Goal: Task Accomplishment & Management: Manage account settings

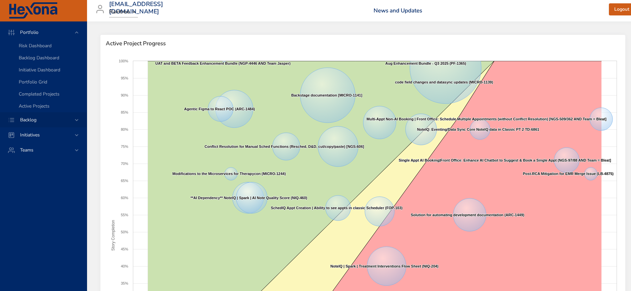
click at [30, 122] on span "Backlog" at bounding box center [28, 120] width 27 height 6
click at [44, 61] on span "Backlog Details" at bounding box center [35, 61] width 32 height 6
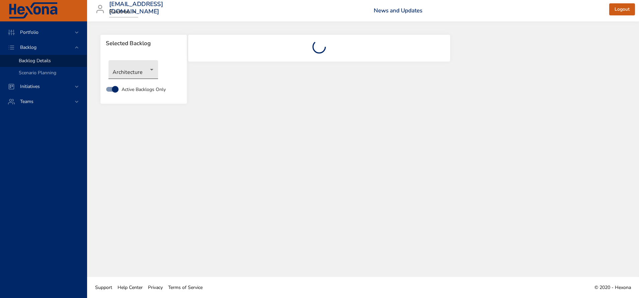
click at [140, 76] on body "Portfolio Backlog Backlog Details Scenario Planning Initiatives Teams [EMAIL_AD…" at bounding box center [319, 149] width 639 height 298
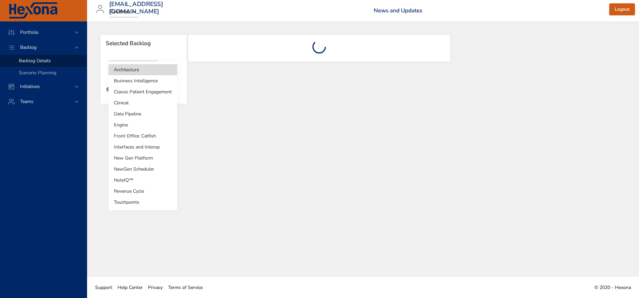
click at [143, 80] on li "Business Intelligence" at bounding box center [142, 80] width 69 height 11
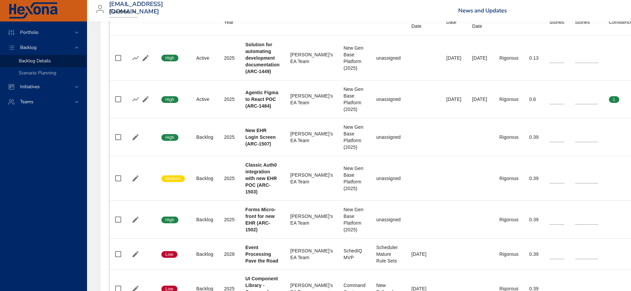
scroll to position [301, 0]
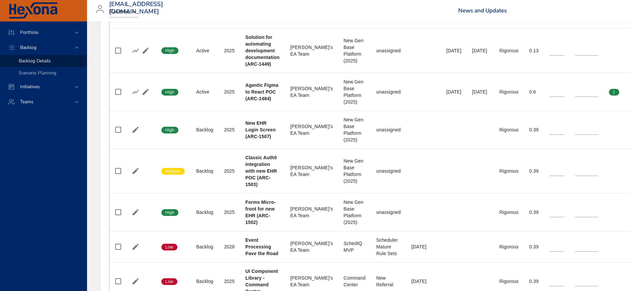
type input "**"
type input "*"
type input "**"
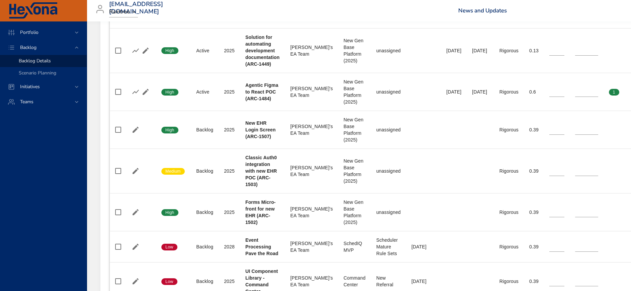
type input "**"
type input "*"
type input "**"
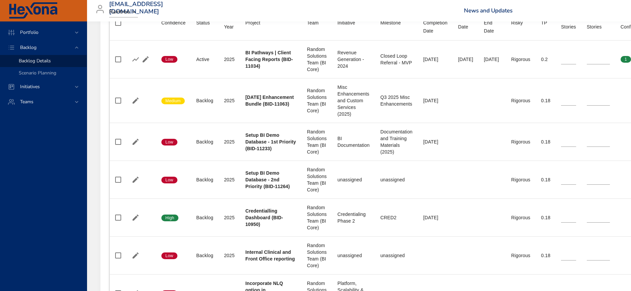
scroll to position [281, 0]
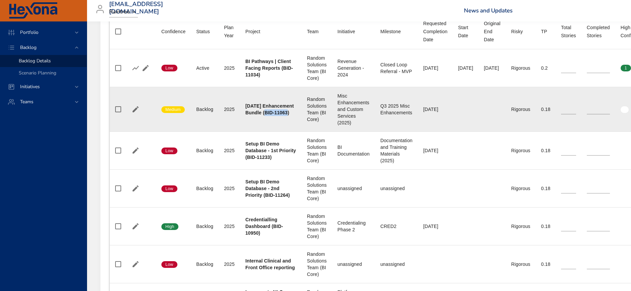
drag, startPoint x: 265, startPoint y: 110, endPoint x: 259, endPoint y: 118, distance: 9.8
click at [259, 115] on b "[DATE] Enhancement Bundle (BID-11063)" at bounding box center [269, 109] width 49 height 12
copy b "BID-11063"
click at [214, 121] on td "Status Backlog" at bounding box center [205, 109] width 28 height 45
type input "*"
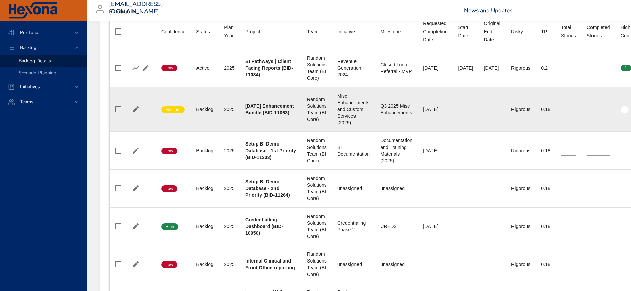
click at [575, 111] on input "*" at bounding box center [568, 109] width 15 height 10
click at [144, 109] on icon "button" at bounding box center [146, 109] width 6 height 6
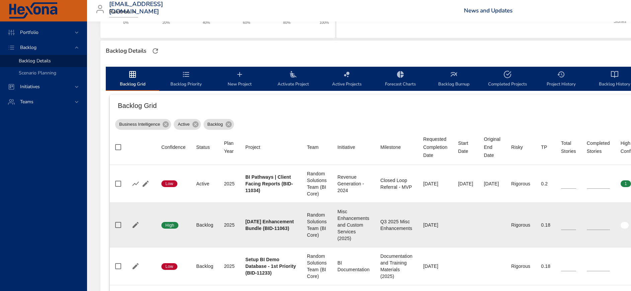
scroll to position [180, 0]
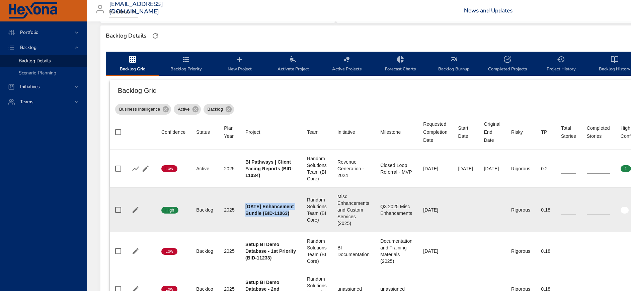
drag, startPoint x: 264, startPoint y: 222, endPoint x: 246, endPoint y: 201, distance: 27.3
click at [246, 203] on div "[DATE] Enhancement Bundle (BID-11063)" at bounding box center [270, 209] width 51 height 13
copy b "[DATE] Enhancement Bundle (BID-11063)"
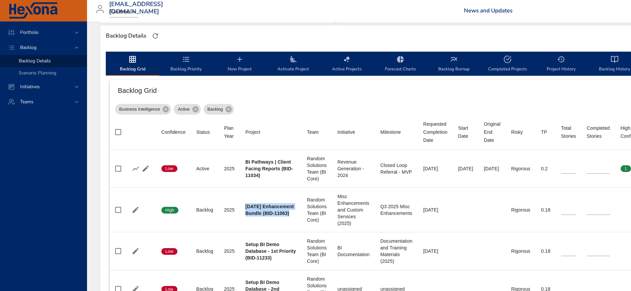
click at [292, 64] on span "Activate Project" at bounding box center [294, 64] width 46 height 18
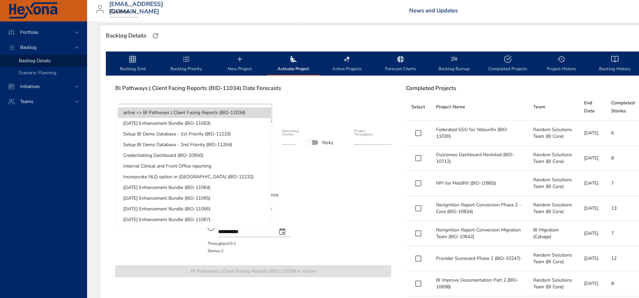
click at [249, 126] on li "[DATE] Enhancement Bundle (BID-11063)" at bounding box center [194, 123] width 153 height 11
type input "****"
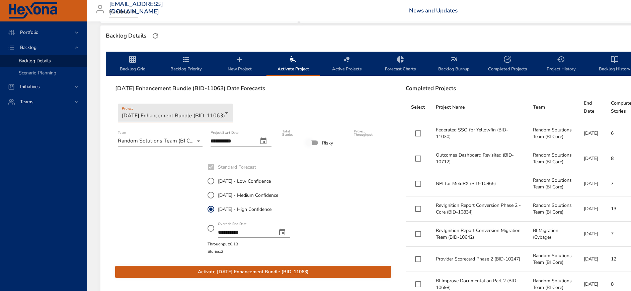
click at [224, 140] on input "**********" at bounding box center [232, 141] width 42 height 11
type input "**********"
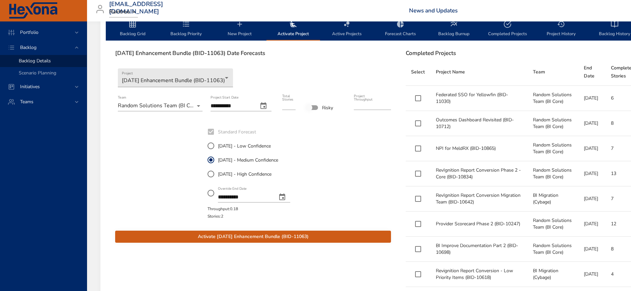
scroll to position [230, 0]
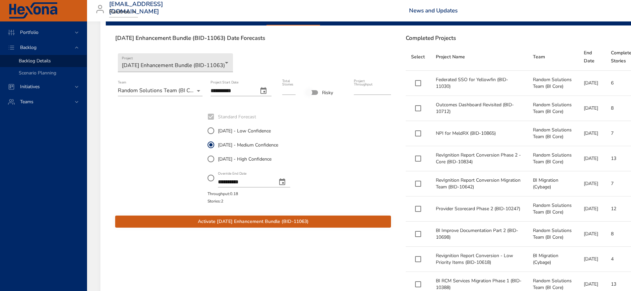
click at [263, 222] on span "Activate [DATE] Enhancement Bundle (BID-11063)" at bounding box center [253, 221] width 265 height 8
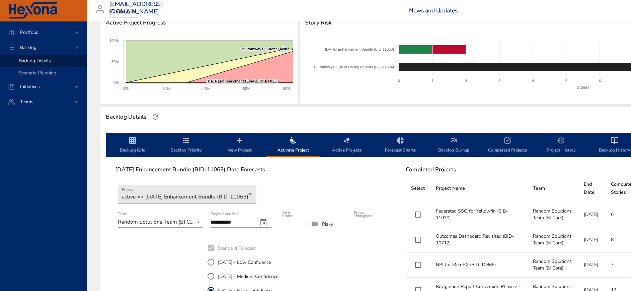
scroll to position [100, 0]
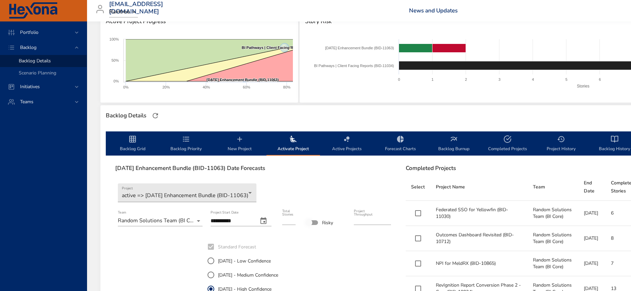
click at [132, 141] on icon "backlog-tab" at bounding box center [132, 139] width 7 height 7
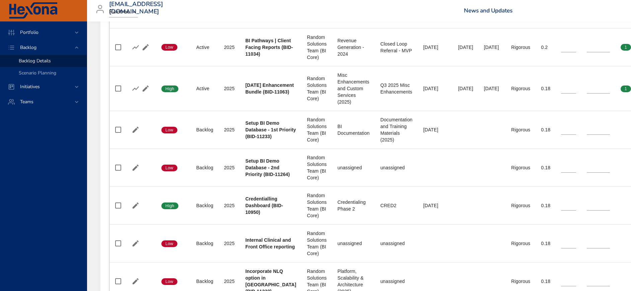
scroll to position [251, 0]
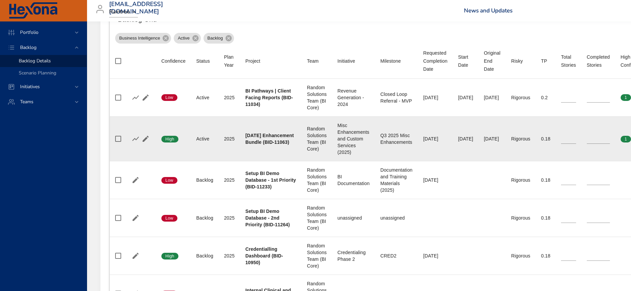
click at [423, 141] on div "[DATE]" at bounding box center [435, 138] width 24 height 7
click at [143, 139] on icon "button" at bounding box center [146, 139] width 8 height 8
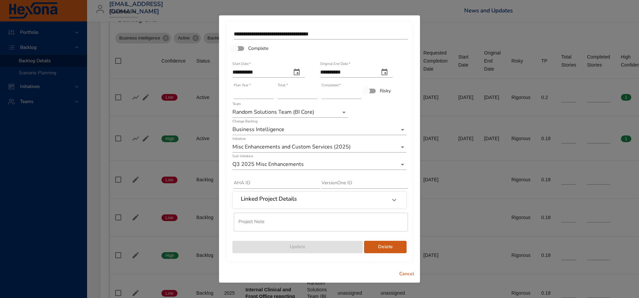
click at [388, 72] on icon "original end date" at bounding box center [384, 72] width 8 height 8
click at [307, 89] on icon "button" at bounding box center [307, 88] width 2 height 4
click at [378, 163] on p "29" at bounding box center [377, 159] width 5 height 7
type input "**********"
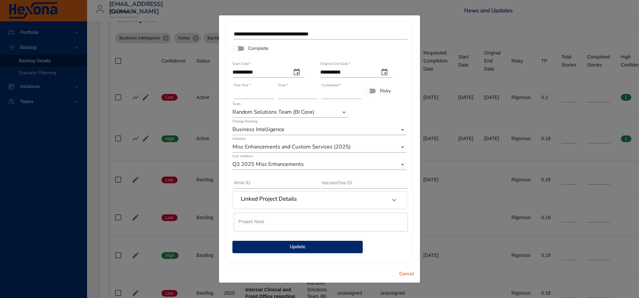
click at [304, 247] on span "Update" at bounding box center [298, 247] width 120 height 8
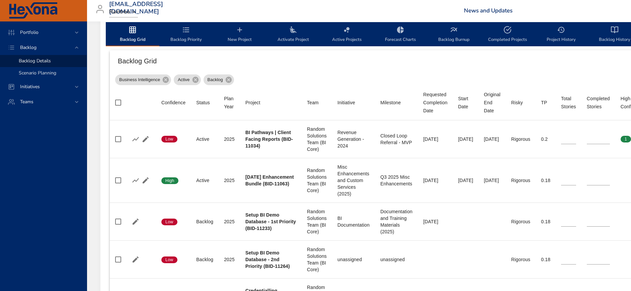
scroll to position [151, 0]
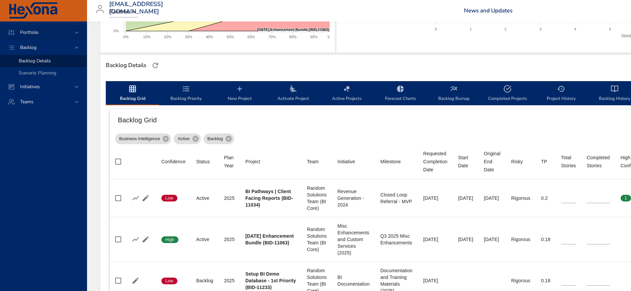
click at [36, 32] on span "Portfolio" at bounding box center [29, 32] width 29 height 6
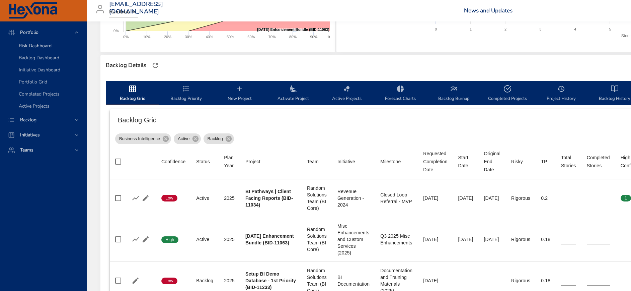
click at [36, 44] on span "Risk Dashboard" at bounding box center [35, 46] width 33 height 6
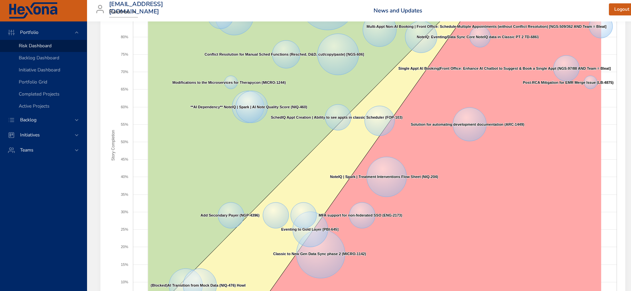
scroll to position [151, 0]
